Goal: Task Accomplishment & Management: Complete application form

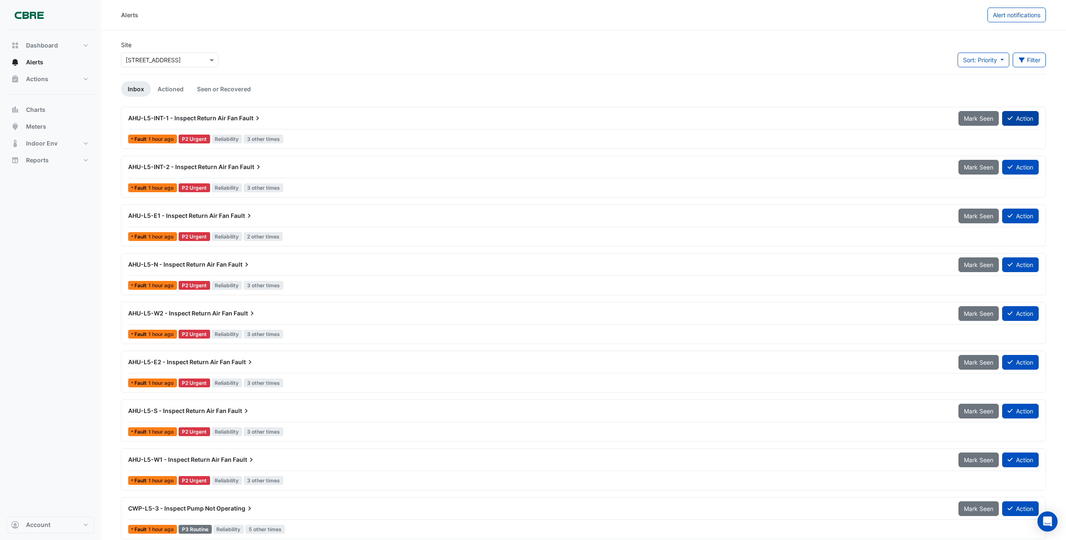
click at [1024, 117] on button "Action" at bounding box center [1020, 118] width 37 height 15
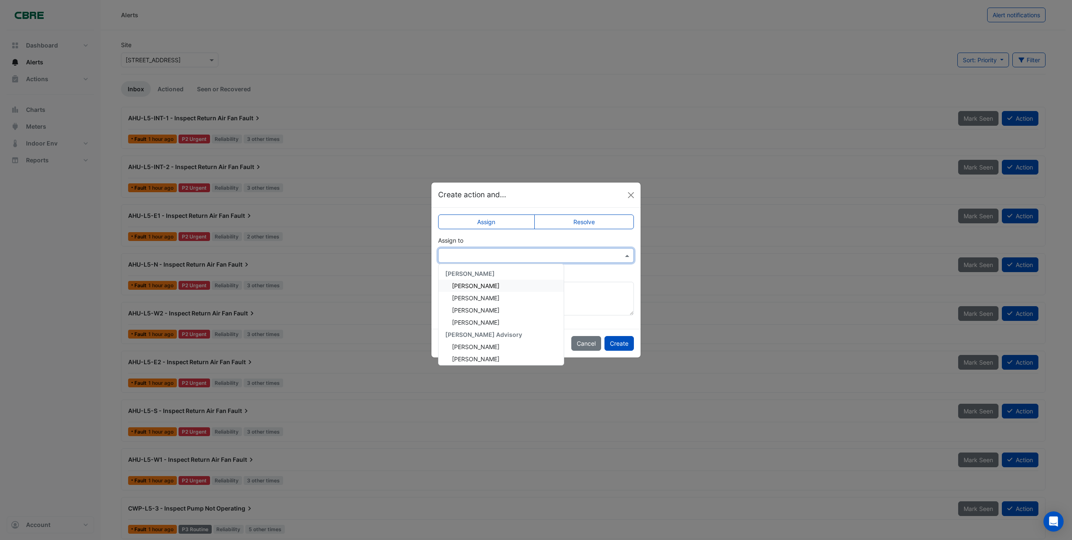
click at [630, 255] on span at bounding box center [628, 255] width 11 height 9
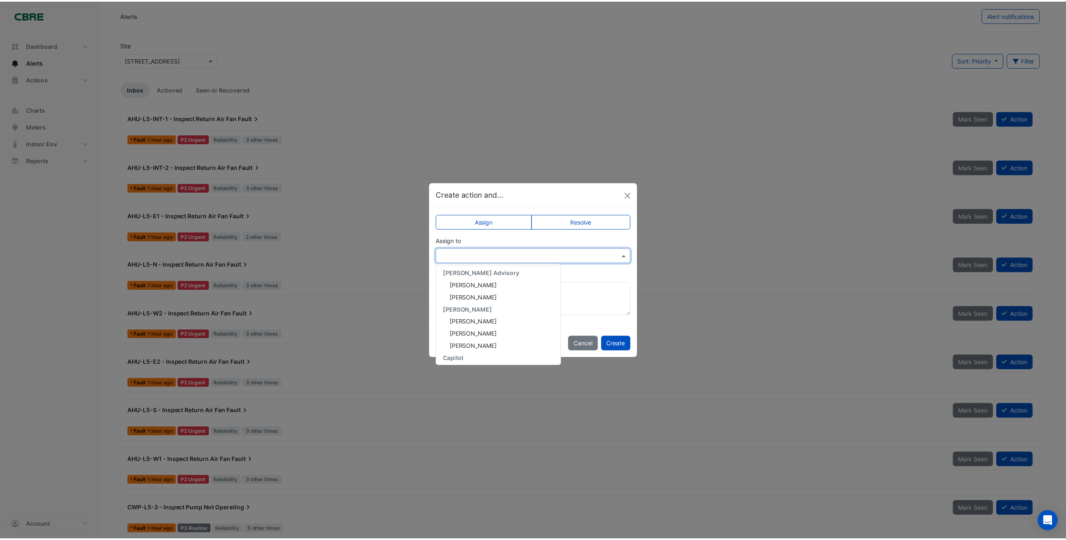
scroll to position [84, 0]
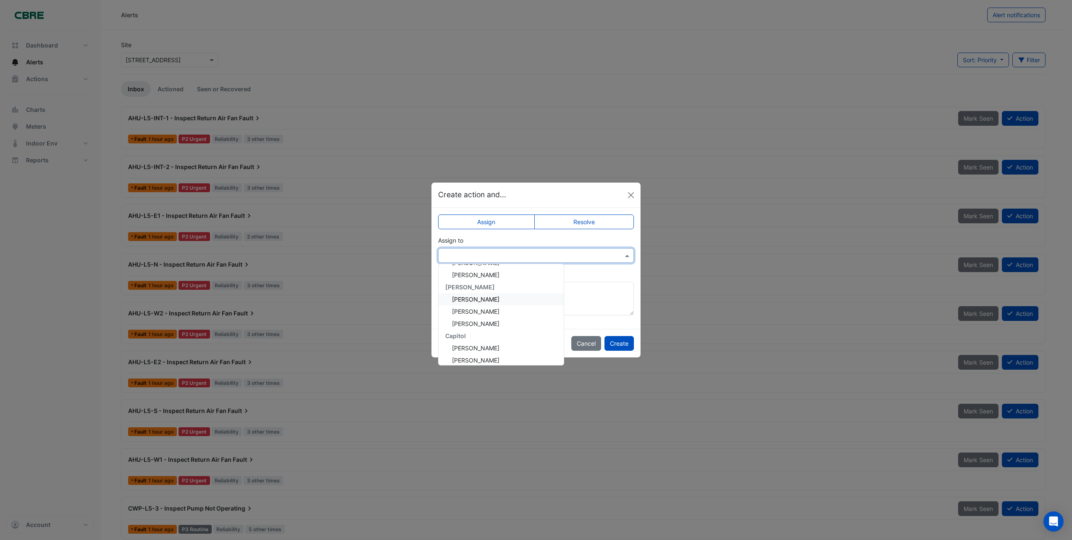
click at [474, 300] on span "[PERSON_NAME]" at bounding box center [475, 298] width 47 height 7
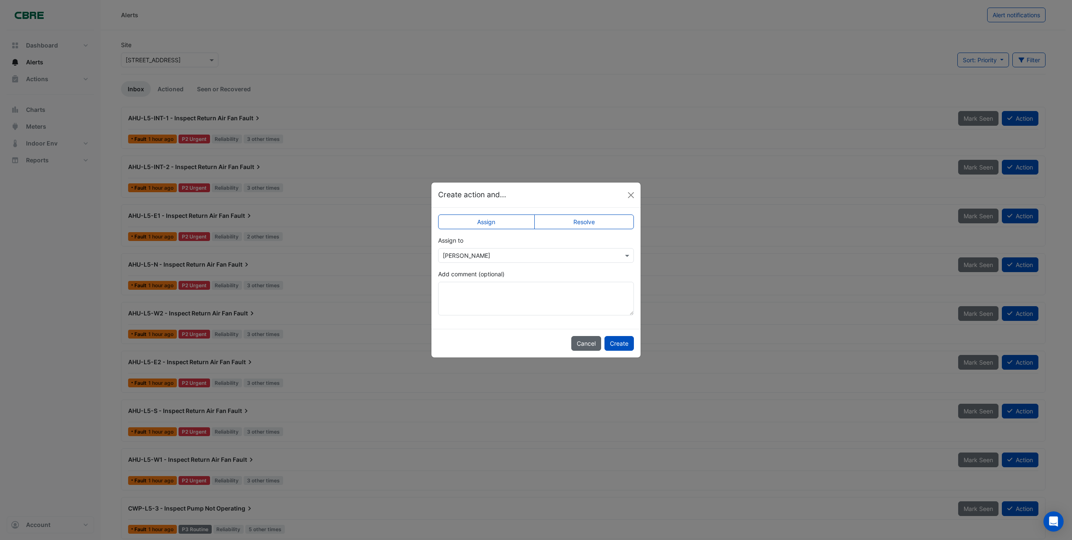
click at [587, 344] on button "Cancel" at bounding box center [586, 343] width 30 height 15
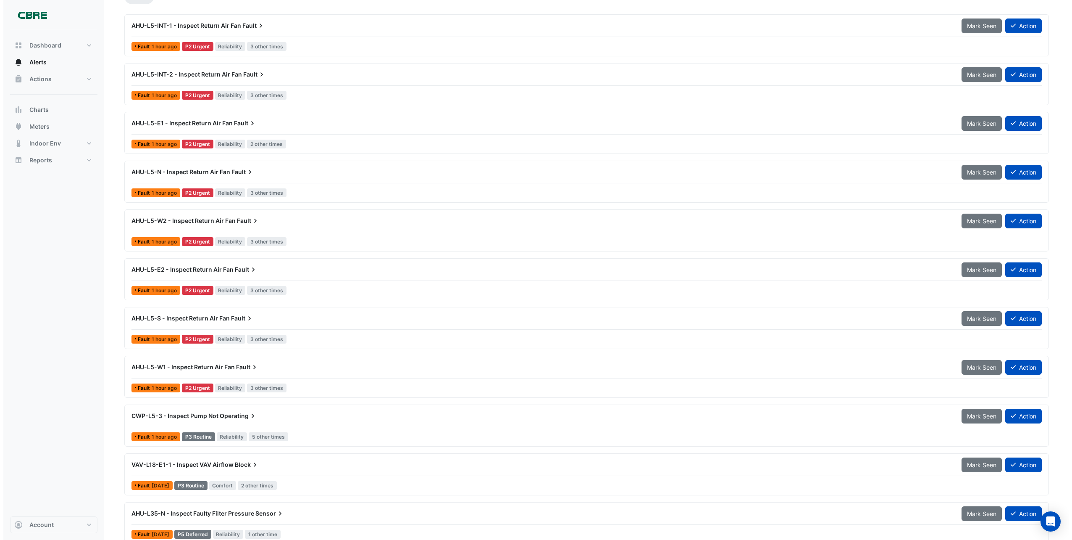
scroll to position [103, 0]
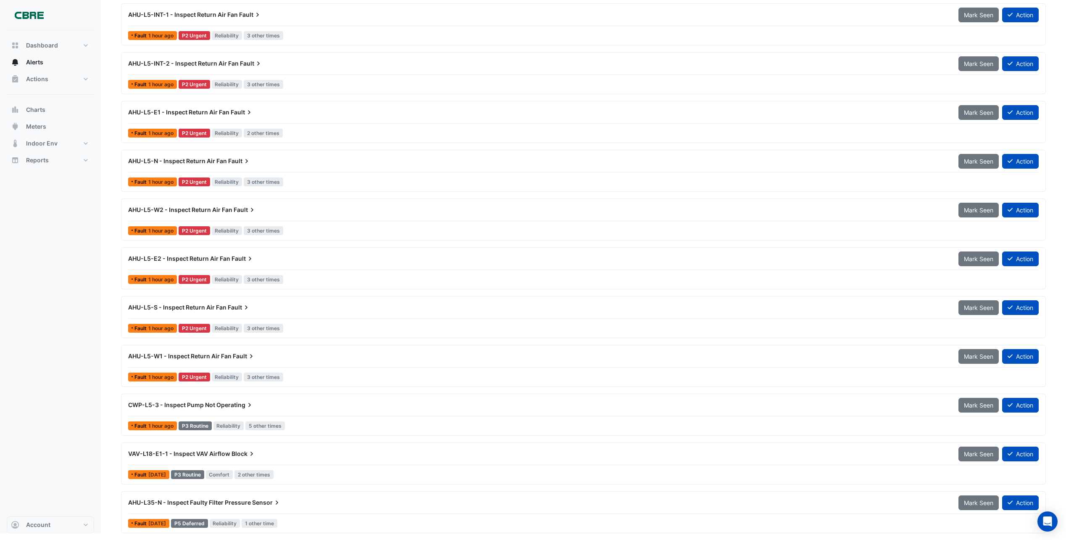
click at [252, 503] on span "Sensor" at bounding box center [266, 502] width 29 height 8
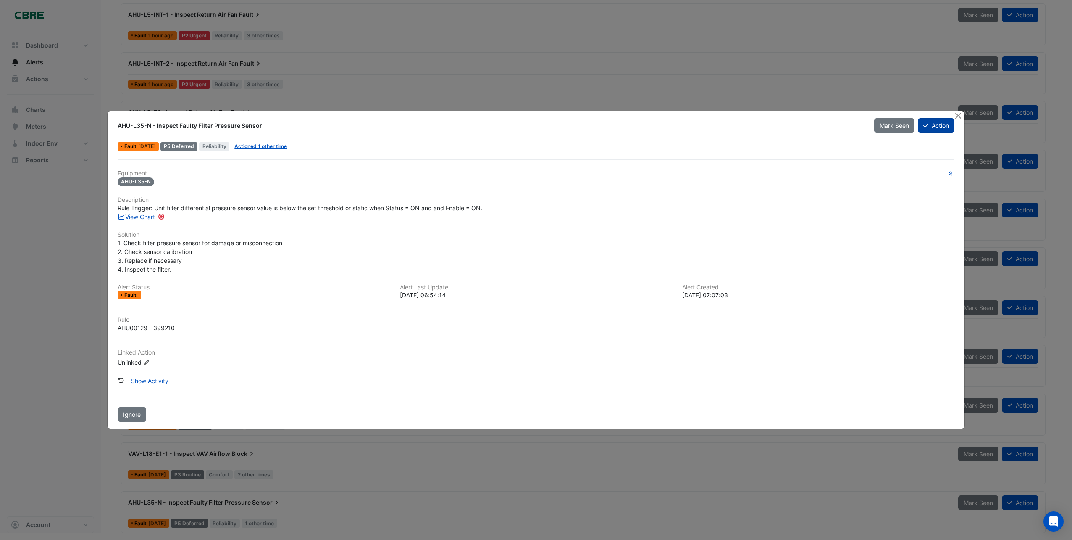
click at [945, 127] on button "Action" at bounding box center [936, 125] width 37 height 15
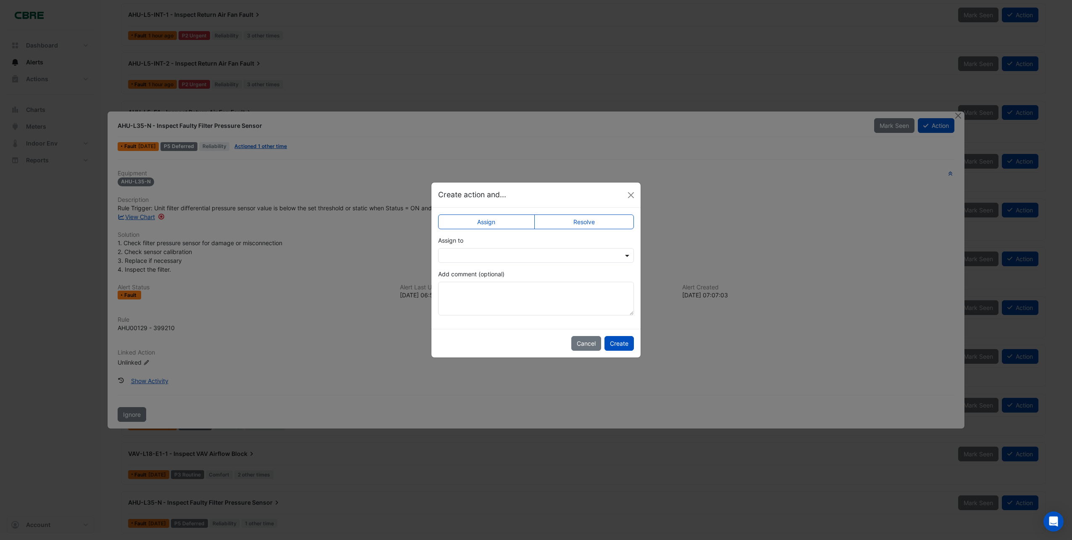
click at [627, 257] on span at bounding box center [628, 255] width 11 height 9
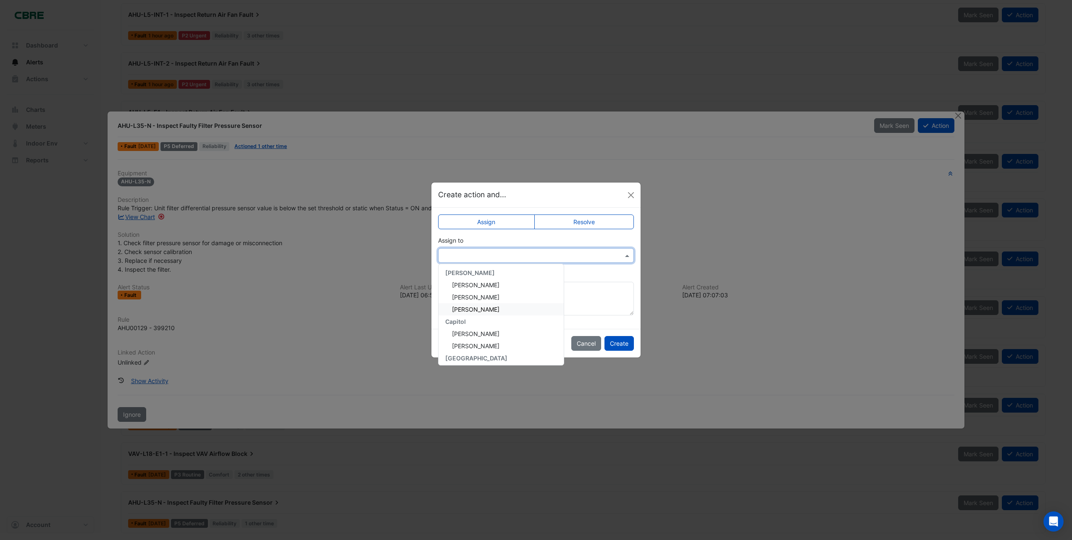
scroll to position [84, 0]
click at [461, 297] on span "[PERSON_NAME]" at bounding box center [475, 298] width 47 height 7
click at [619, 341] on button "Create" at bounding box center [619, 343] width 29 height 15
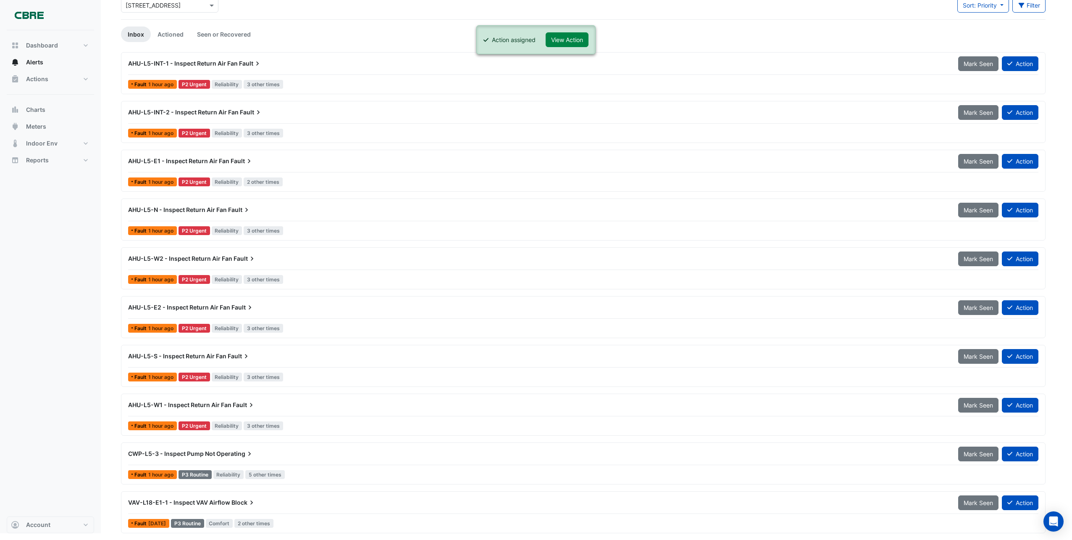
scroll to position [55, 0]
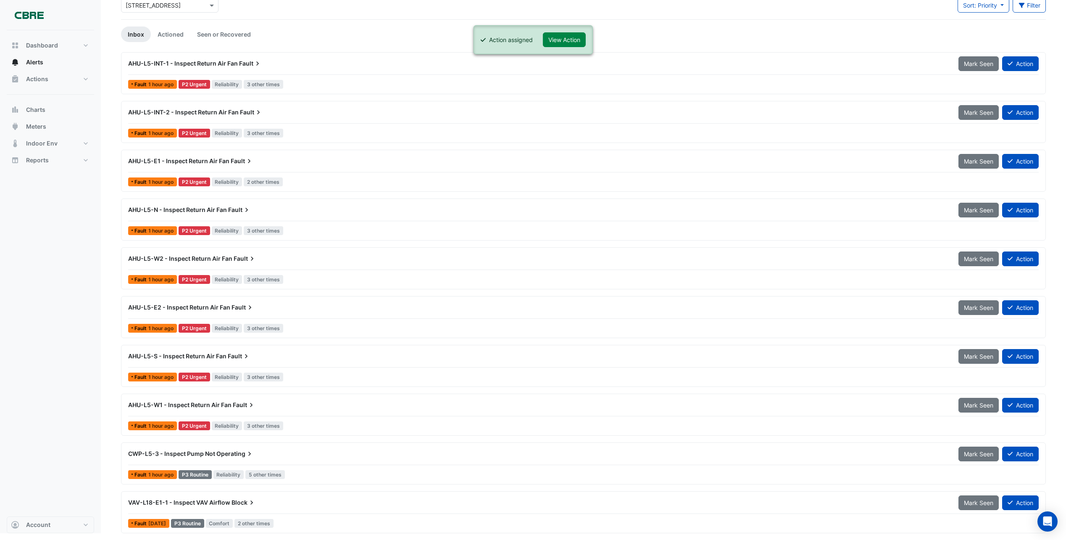
click at [221, 500] on span "VAV-L18-E1-1 - Inspect VAV Airflow" at bounding box center [179, 501] width 102 height 7
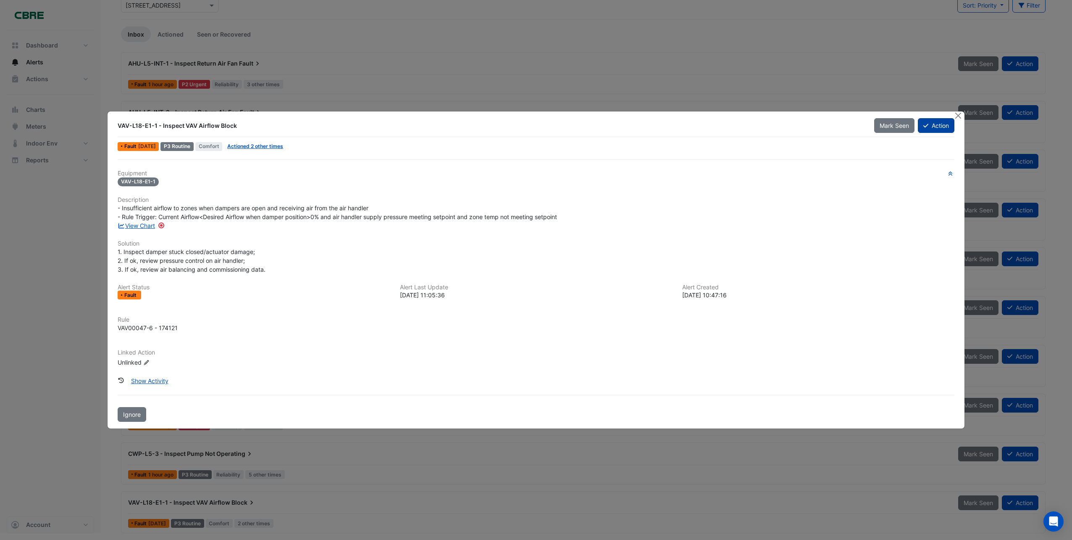
click at [929, 123] on button "Action" at bounding box center [936, 125] width 37 height 15
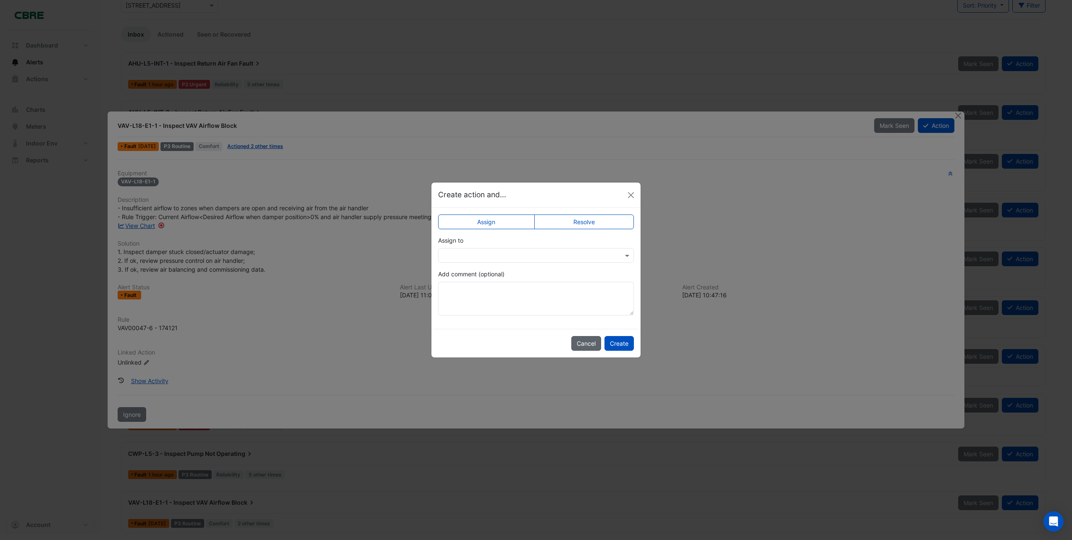
click at [586, 343] on button "Cancel" at bounding box center [586, 343] width 30 height 15
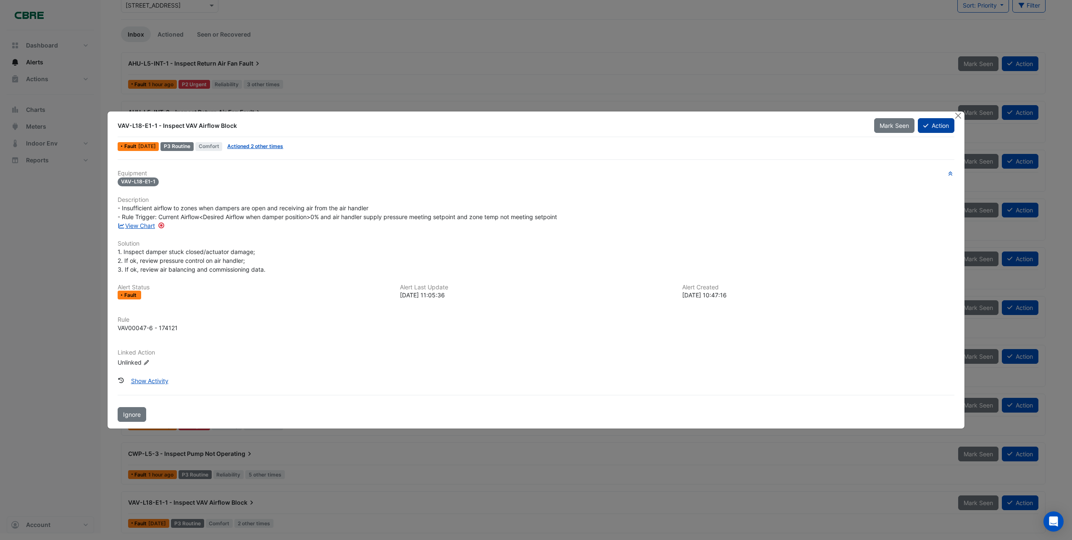
click at [941, 123] on button "Action" at bounding box center [936, 125] width 37 height 15
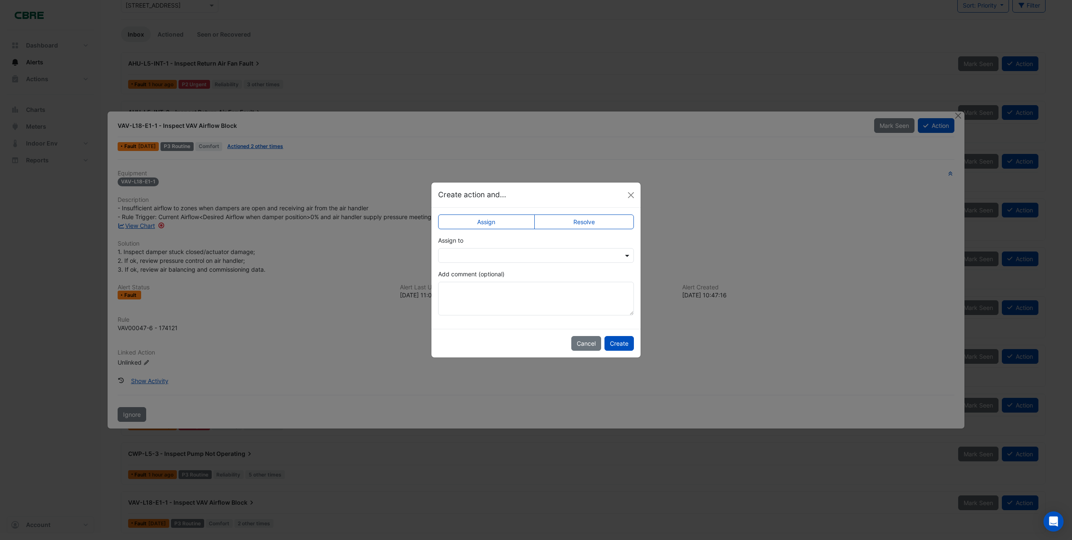
click at [625, 255] on span at bounding box center [628, 255] width 11 height 9
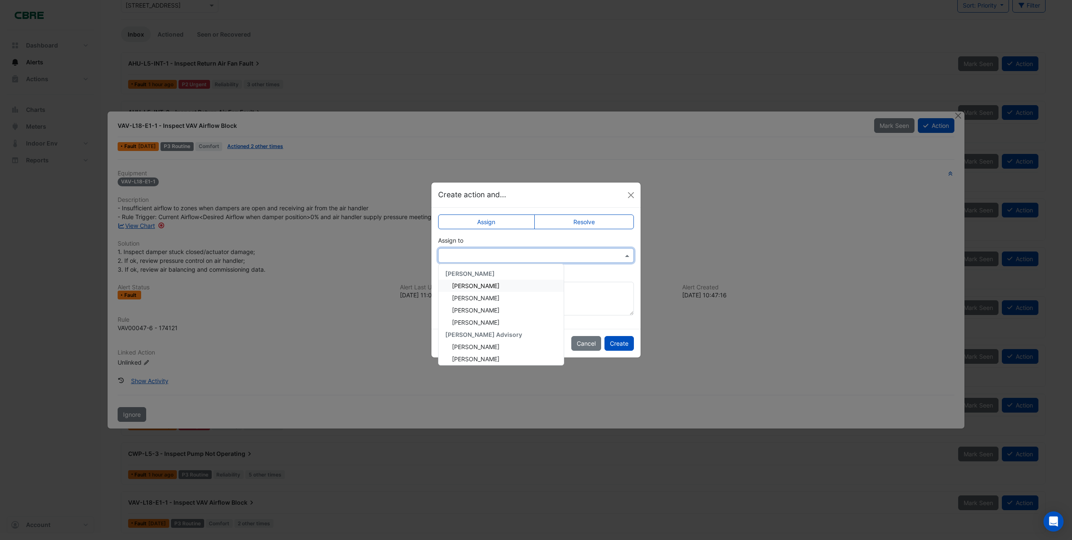
click at [476, 288] on span "[PERSON_NAME]" at bounding box center [475, 285] width 47 height 7
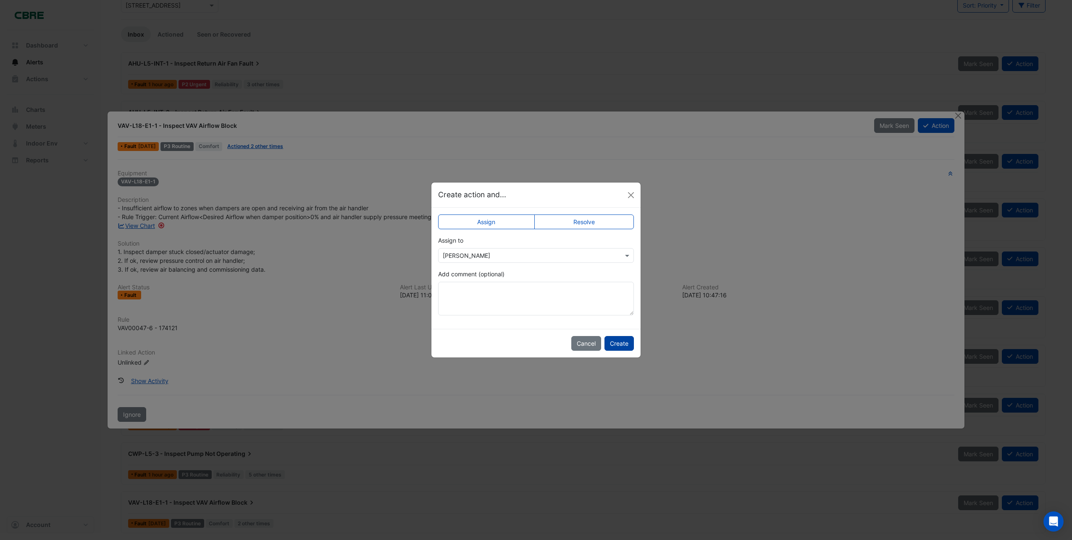
click at [616, 341] on button "Create" at bounding box center [619, 343] width 29 height 15
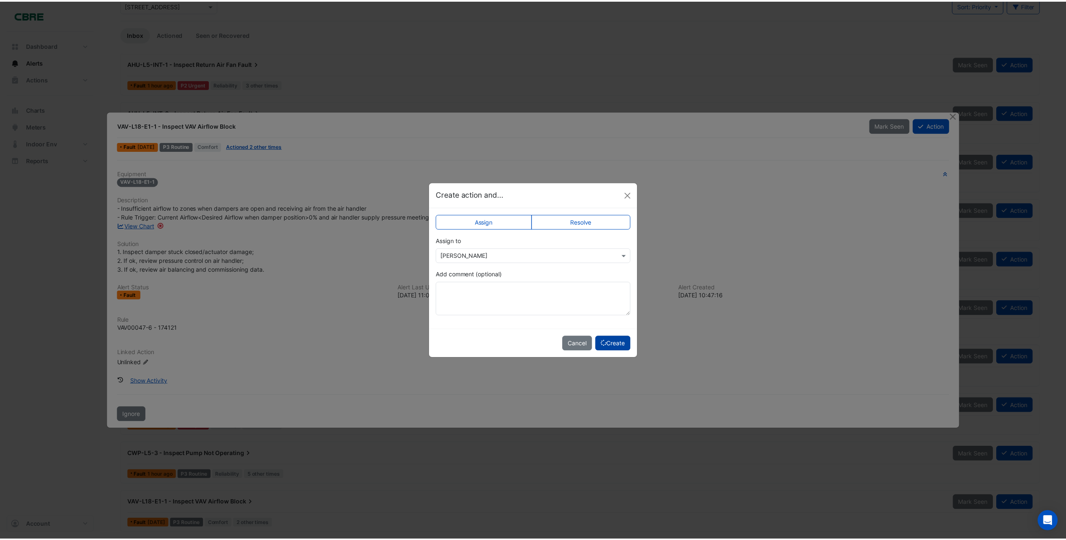
scroll to position [6, 0]
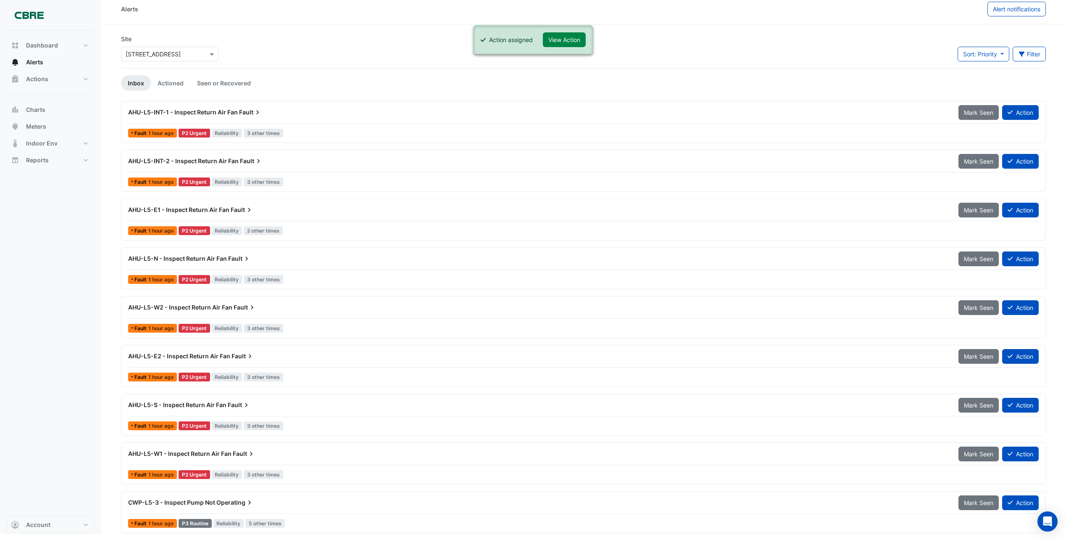
click at [226, 500] on span "Operating" at bounding box center [234, 502] width 37 height 8
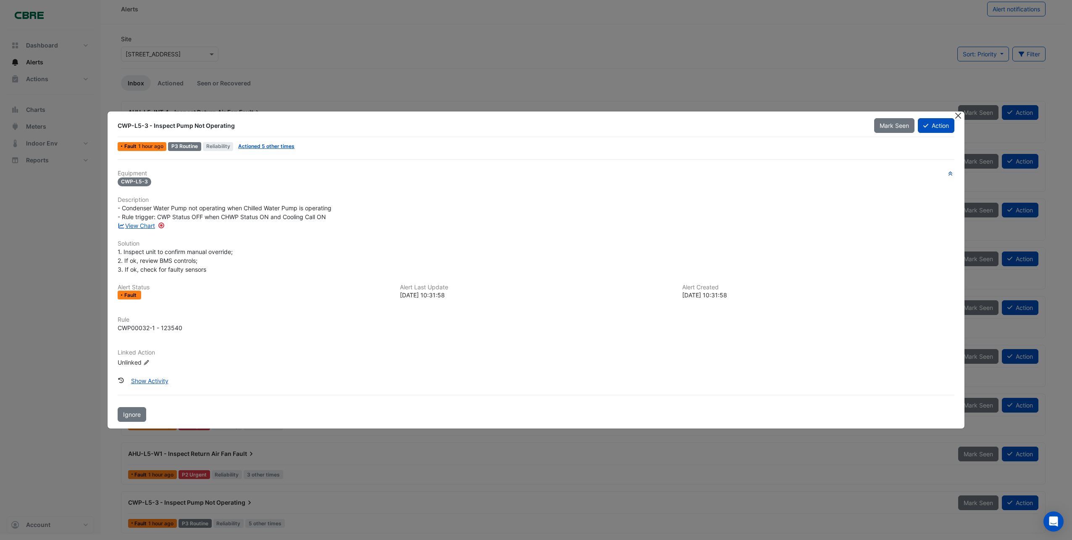
click at [961, 115] on button "Close" at bounding box center [958, 115] width 9 height 9
